Goal: Transaction & Acquisition: Book appointment/travel/reservation

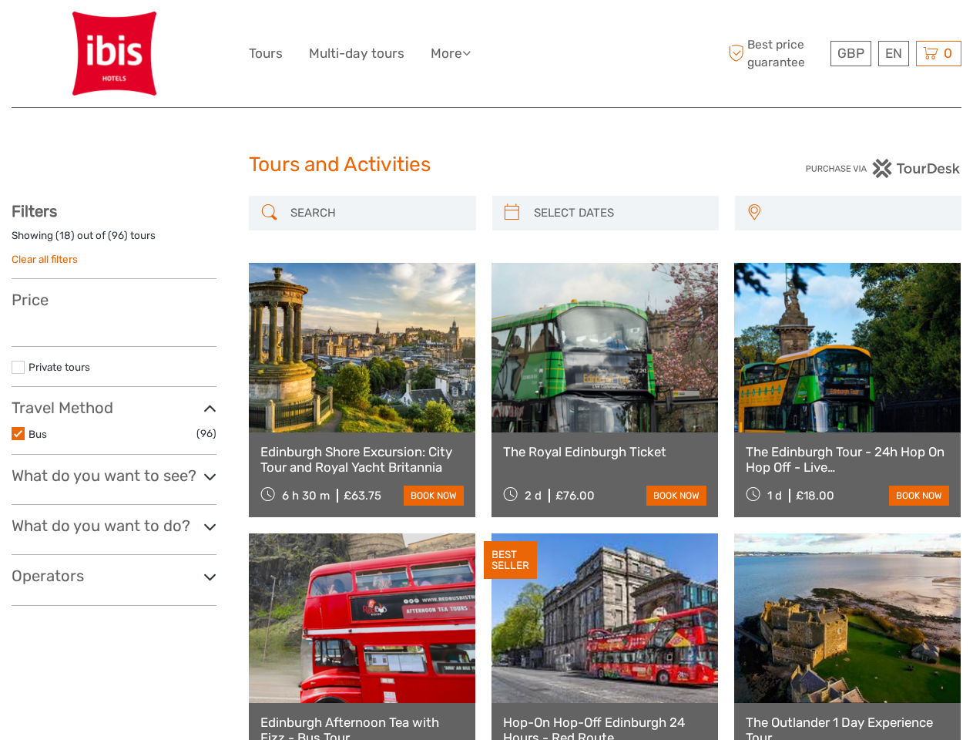
select select
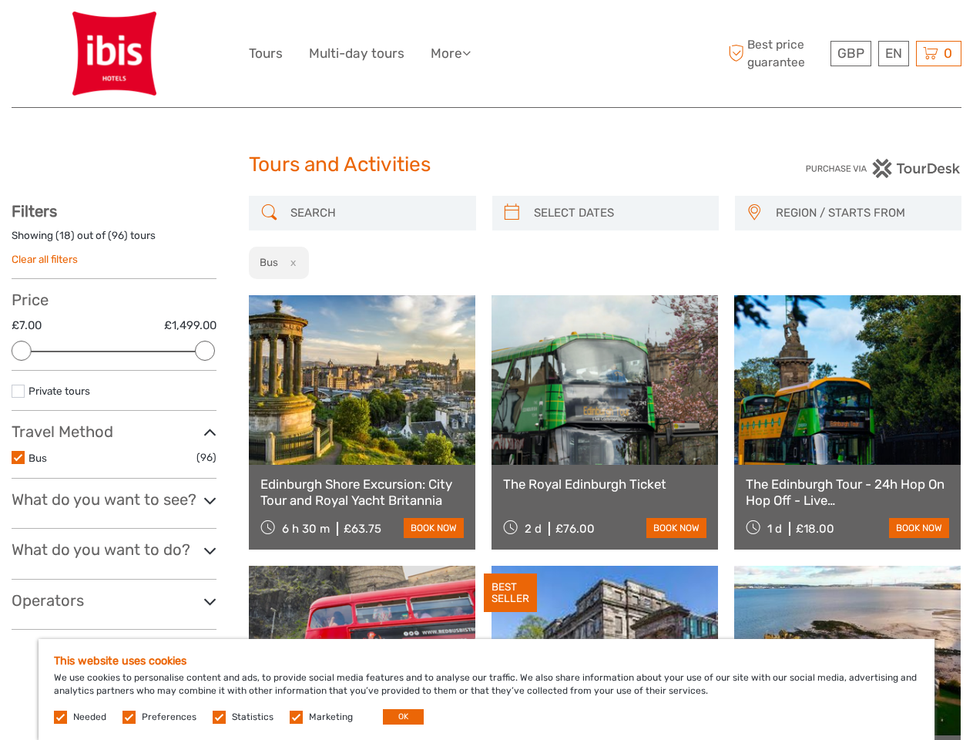
click at [486, 54] on ul "Tours Multi-day tours More Travel Articles Back to Hotel Travel Articles Back t…" at bounding box center [371, 53] width 245 height 22
click at [452, 53] on link "More" at bounding box center [451, 53] width 40 height 22
click at [471, 52] on icon at bounding box center [466, 52] width 8 height 13
click at [851, 53] on span "GBP" at bounding box center [851, 52] width 27 height 15
click at [893, 53] on div "EN English Español Deutsch" at bounding box center [893, 53] width 31 height 25
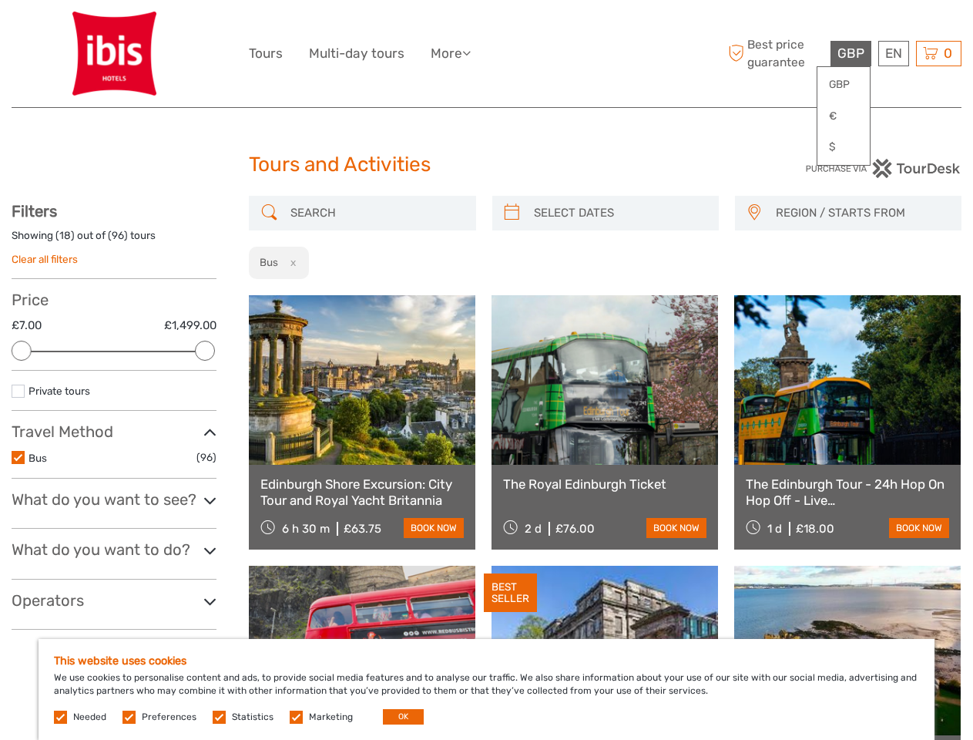
click at [939, 53] on div "0 Items Total £0.00 Checkout The shopping cart is empty." at bounding box center [938, 53] width 45 height 25
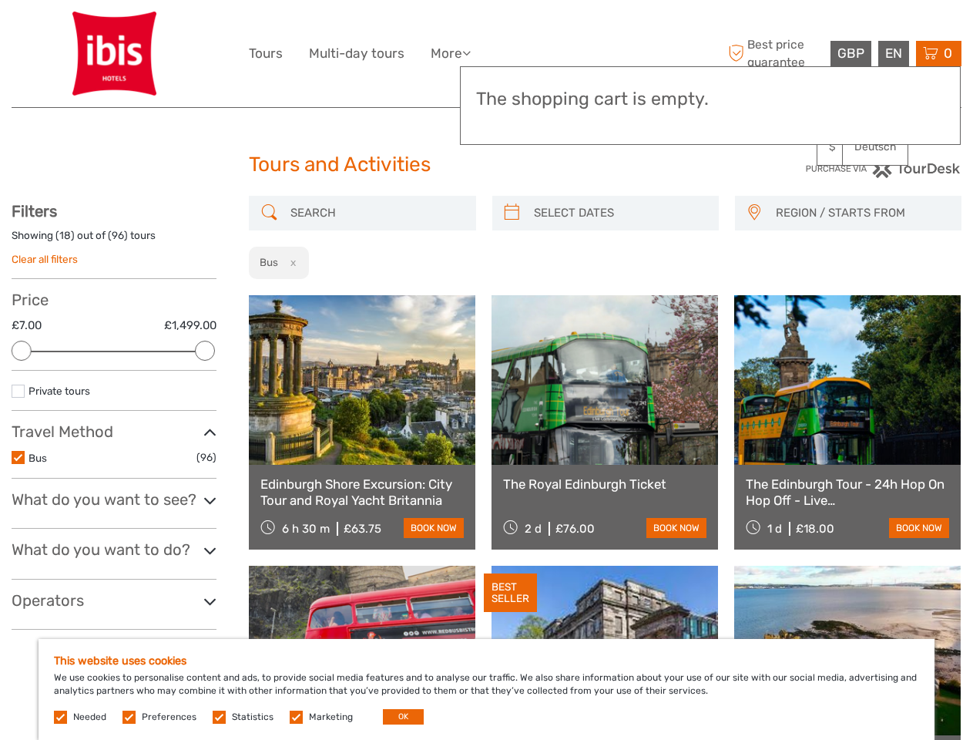
click at [22, 351] on div at bounding box center [22, 351] width 20 height 20
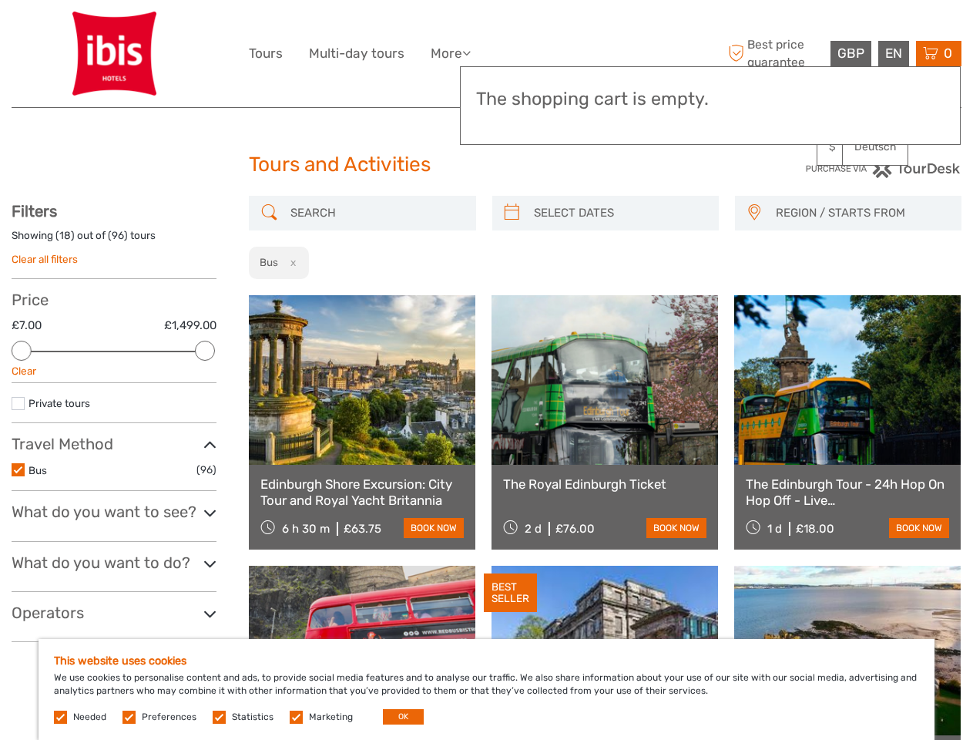
click at [205, 395] on div "Private tours" at bounding box center [114, 409] width 205 height 29
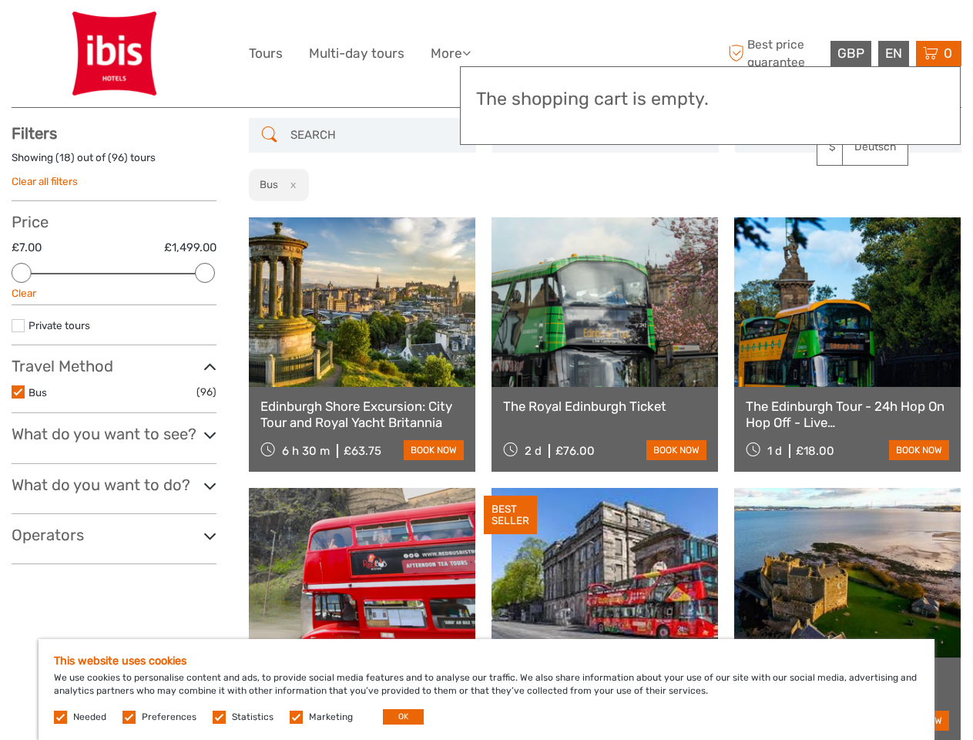
click at [512, 217] on link at bounding box center [605, 302] width 227 height 170
click at [619, 217] on link at bounding box center [605, 302] width 227 height 170
